Goal: Check status

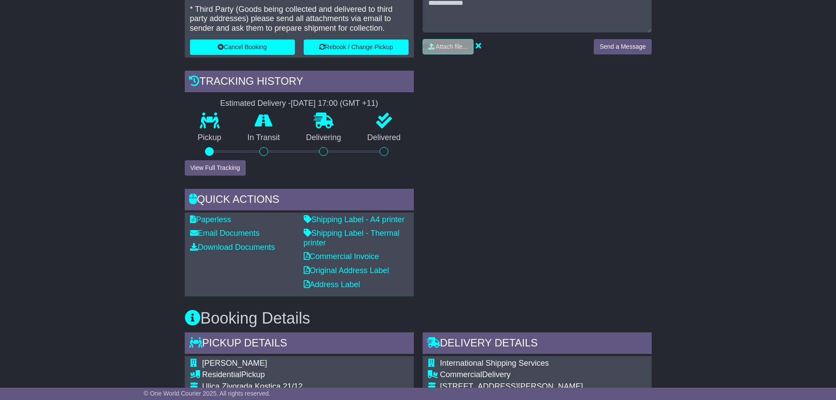
scroll to position [176, 0]
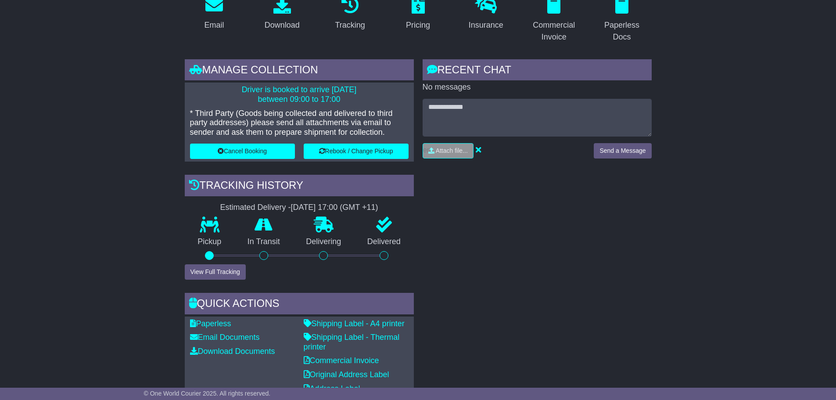
drag, startPoint x: 367, startPoint y: 90, endPoint x: 318, endPoint y: 85, distance: 49.4
click at [318, 85] on p "Driver is booked to arrive [DATE] between 09:00 to 17:00" at bounding box center [299, 94] width 219 height 19
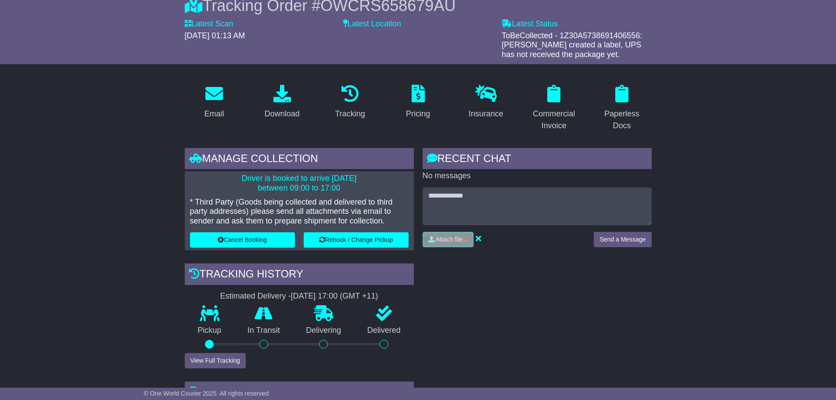
scroll to position [88, 0]
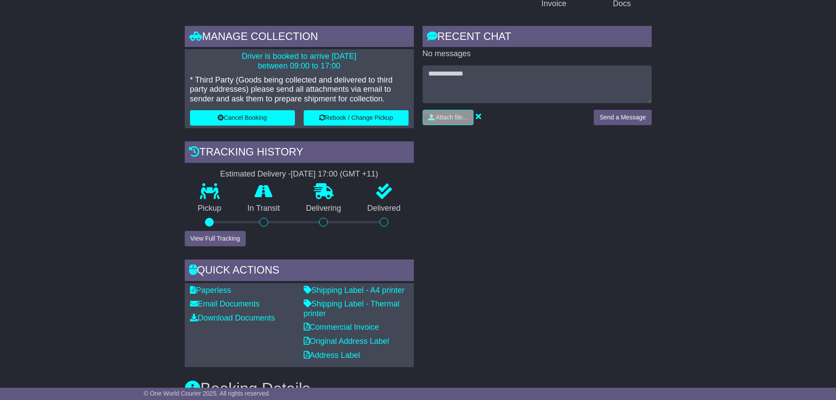
scroll to position [219, 0]
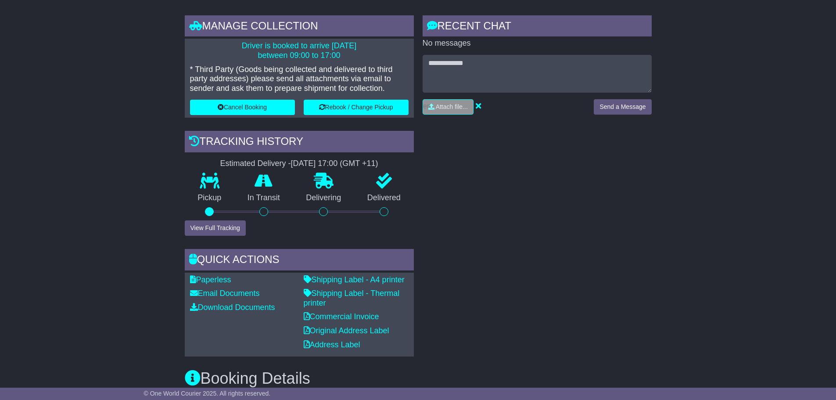
drag, startPoint x: 281, startPoint y: 162, endPoint x: 324, endPoint y: 162, distance: 42.6
click at [324, 162] on div "[DATE] 17:00 (GMT +11)" at bounding box center [334, 164] width 87 height 10
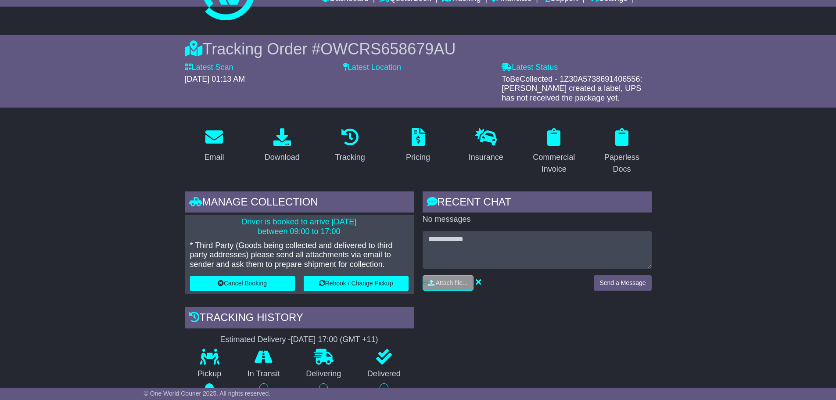
scroll to position [0, 0]
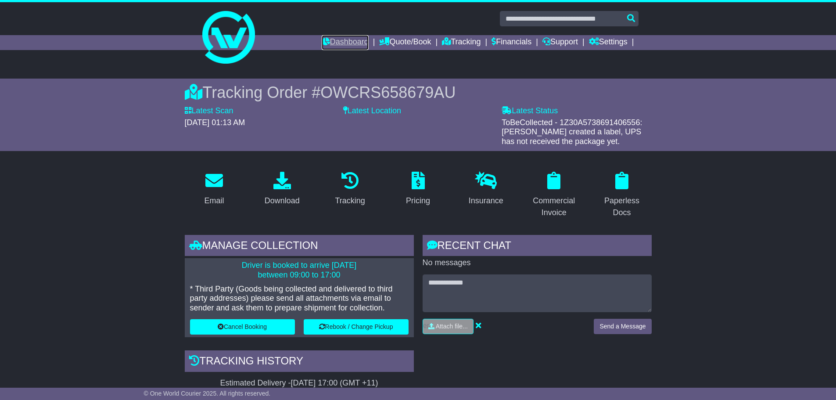
click at [344, 44] on link "Dashboard" at bounding box center [345, 42] width 47 height 15
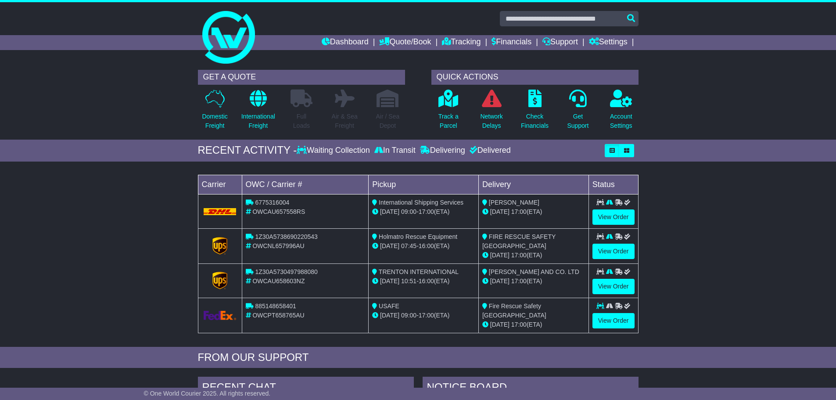
click at [664, 121] on div "GET A QUOTE Domestic Freight International Freight Full Loads Air & Sea Freight…" at bounding box center [418, 102] width 836 height 74
